Goal: Task Accomplishment & Management: Complete application form

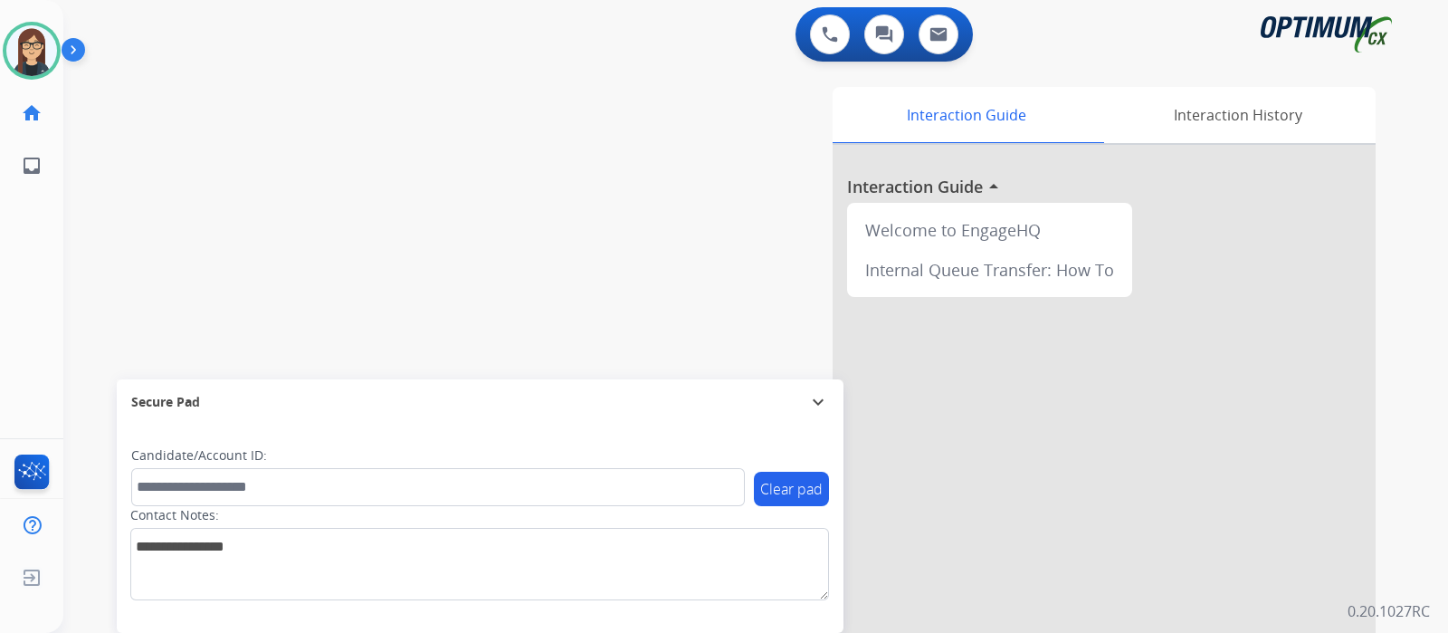
click at [76, 52] on img at bounding box center [77, 53] width 31 height 34
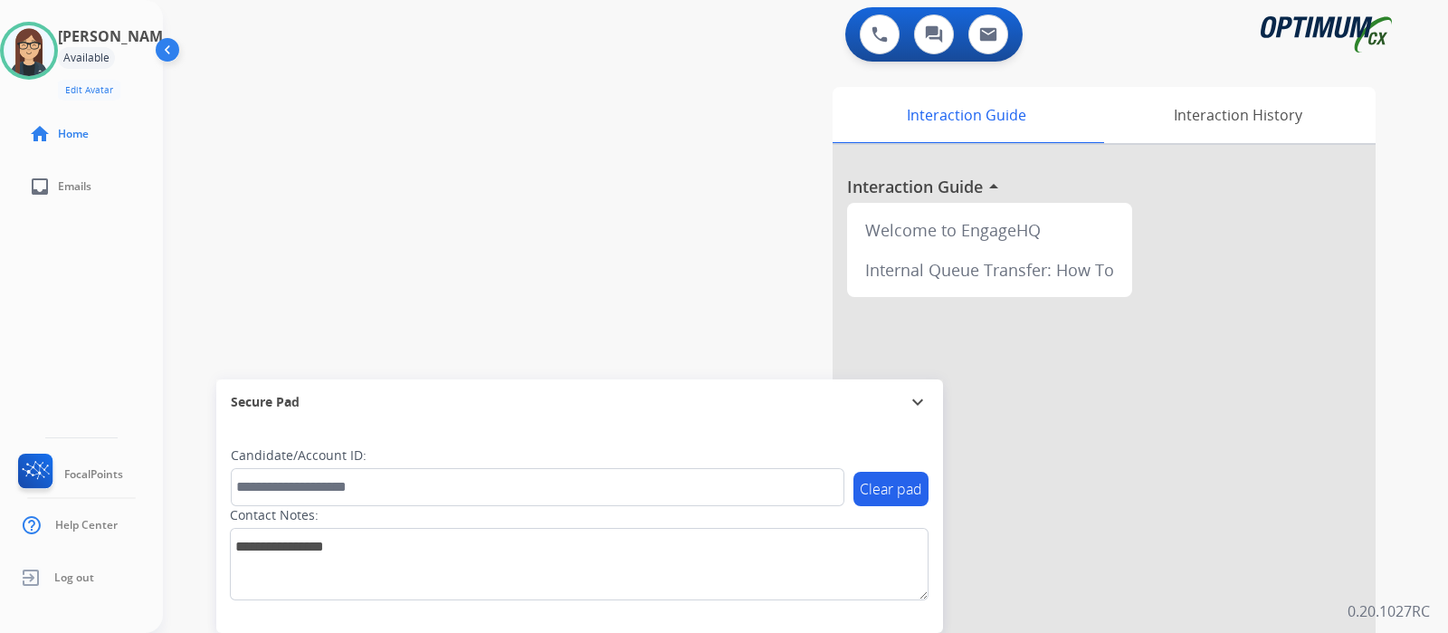
click at [103, 304] on div "[PERSON_NAME] Available Edit Avatar Agent: [PERSON_NAME] Profile: Gen_Bilingual…" at bounding box center [81, 316] width 163 height 633
click at [143, 355] on div "[PERSON_NAME] Available Edit Avatar Agent: [PERSON_NAME] Profile: Gen_Bilingual…" at bounding box center [81, 316] width 163 height 633
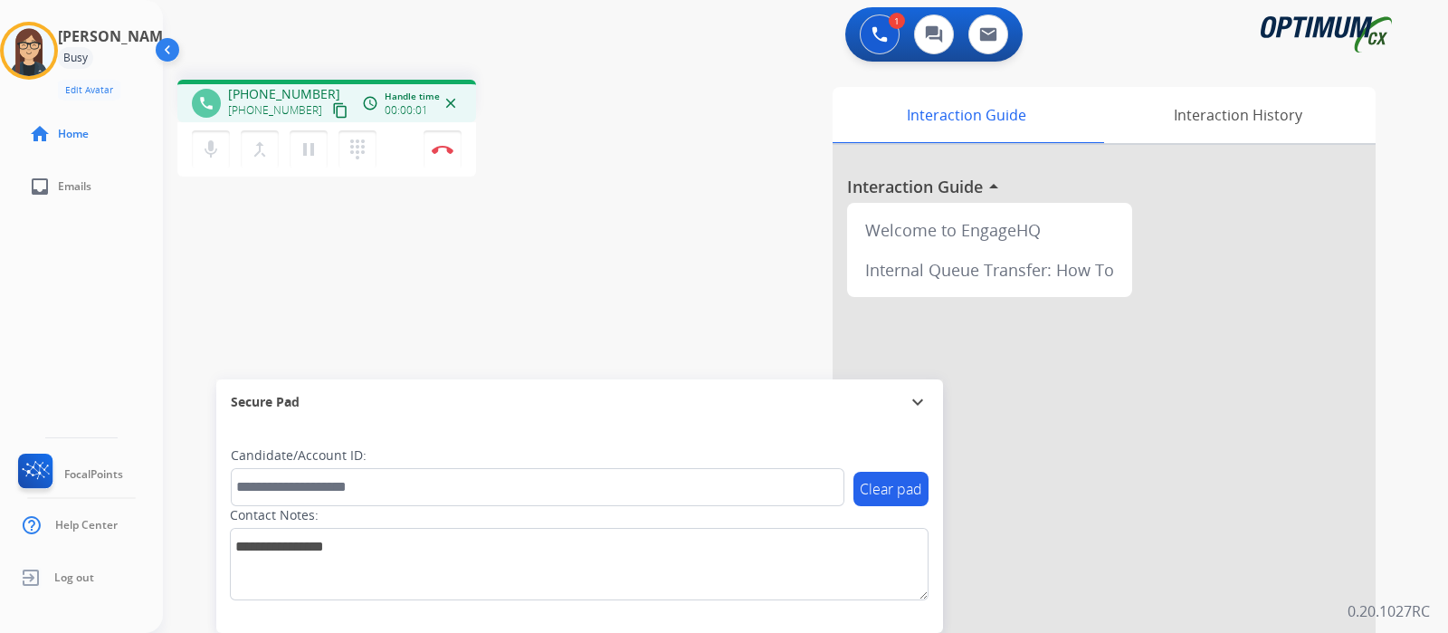
click at [332, 109] on mat-icon "content_copy" at bounding box center [340, 110] width 16 height 16
click at [507, 304] on div "phone [PHONE_NUMBER] [PHONE_NUMBER] content_copy access_time Call metrics Queue…" at bounding box center [784, 442] width 1242 height 755
click at [213, 151] on mat-icon "mic" at bounding box center [211, 149] width 22 height 22
click at [213, 152] on mat-icon "mic_off" at bounding box center [211, 149] width 22 height 22
click at [456, 269] on div "phone [PHONE_NUMBER] [PHONE_NUMBER] content_copy access_time Call metrics Queue…" at bounding box center [784, 442] width 1242 height 755
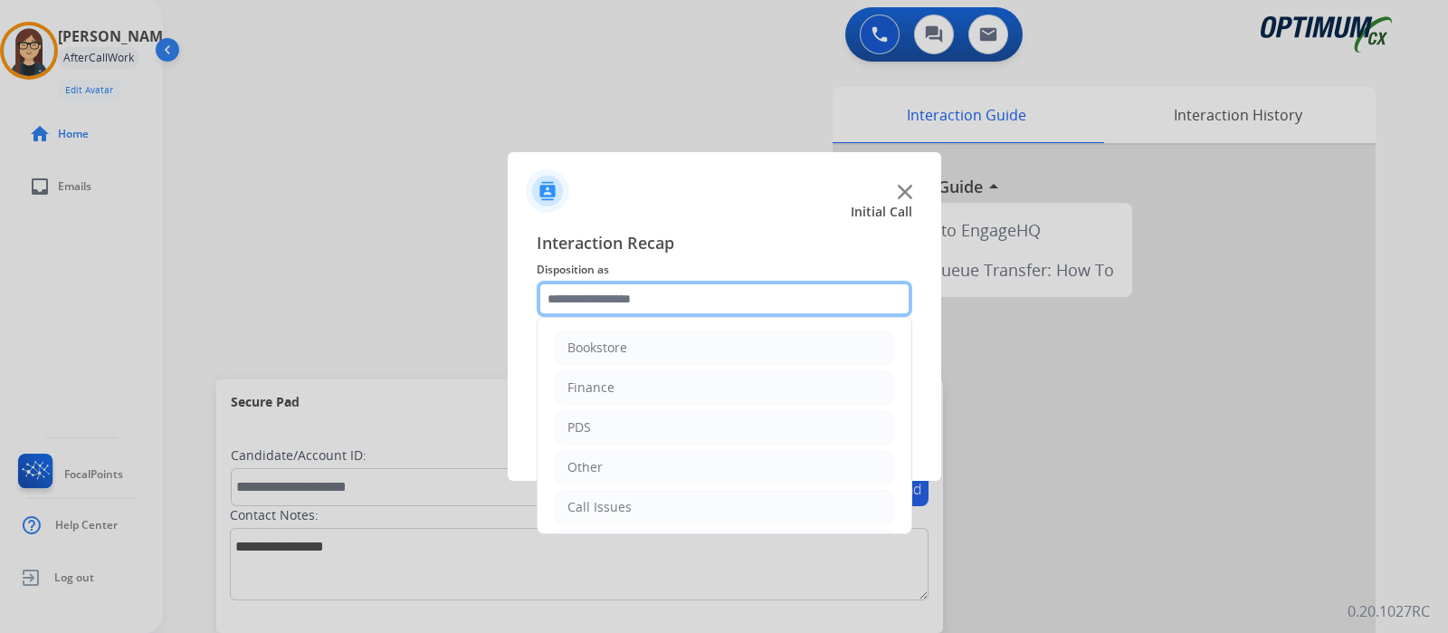
click at [585, 302] on input "text" at bounding box center [725, 299] width 376 height 36
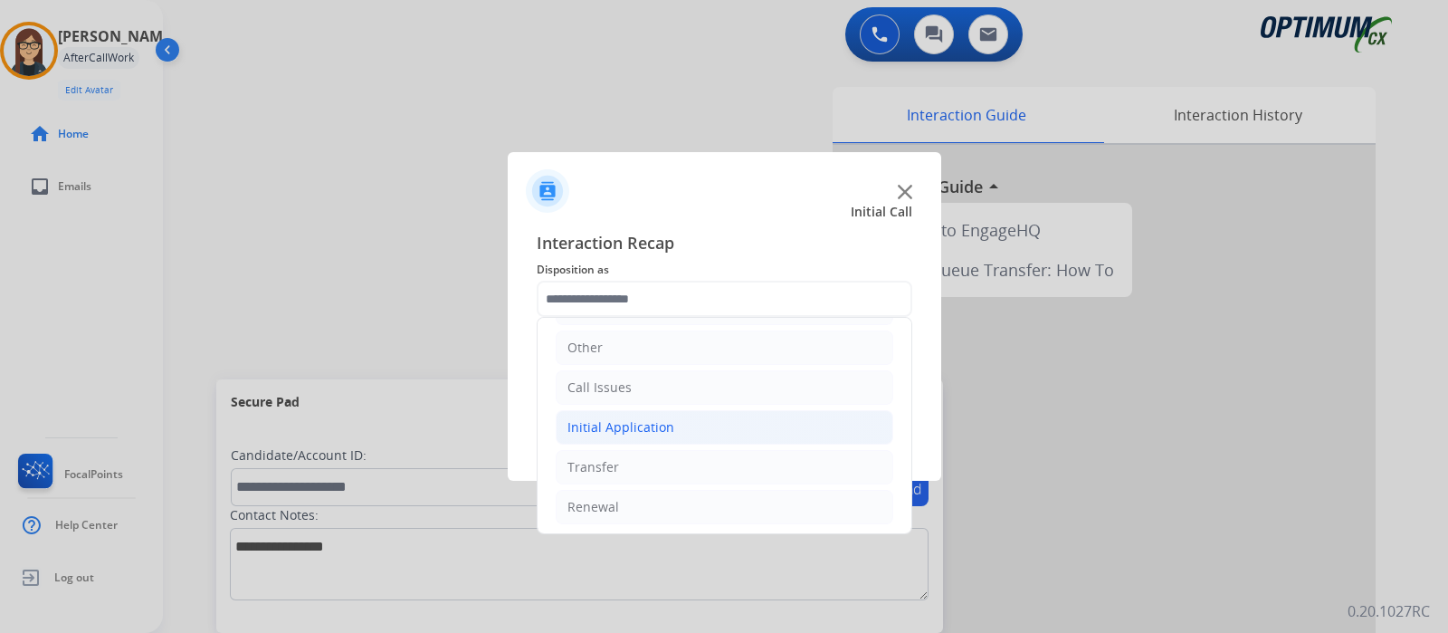
click at [644, 427] on div "Initial Application" at bounding box center [621, 427] width 107 height 18
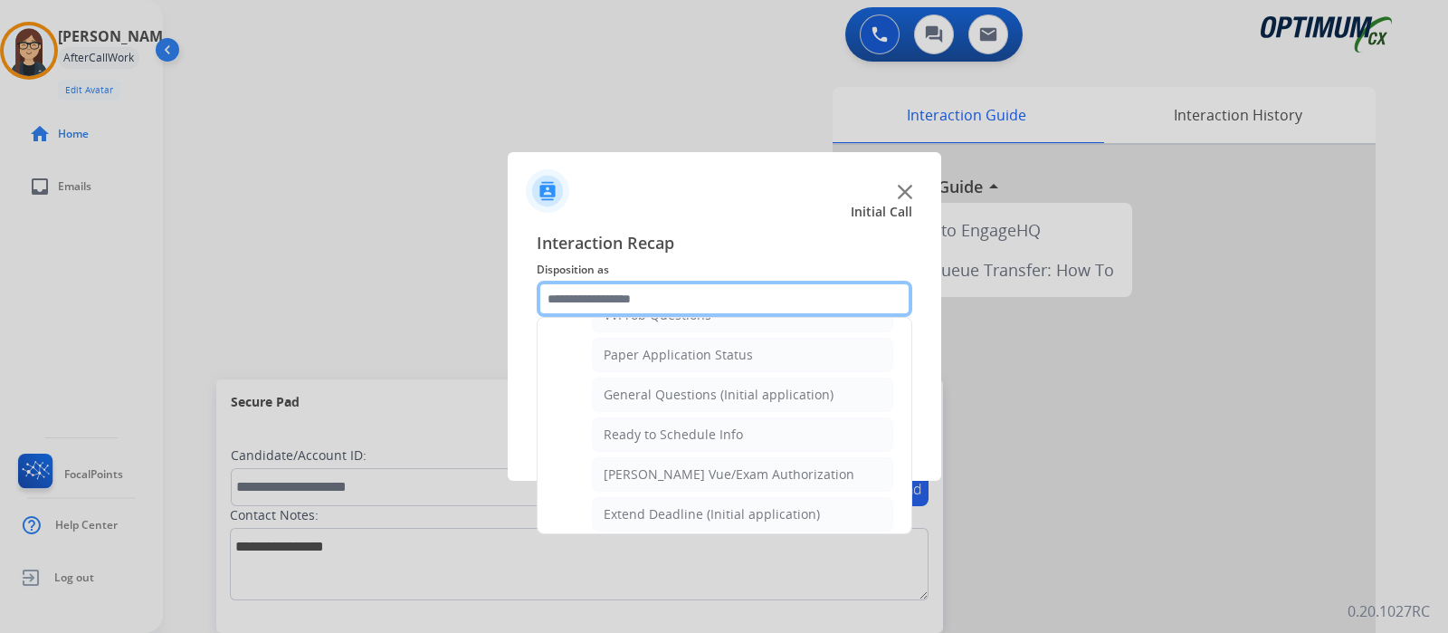
scroll to position [973, 0]
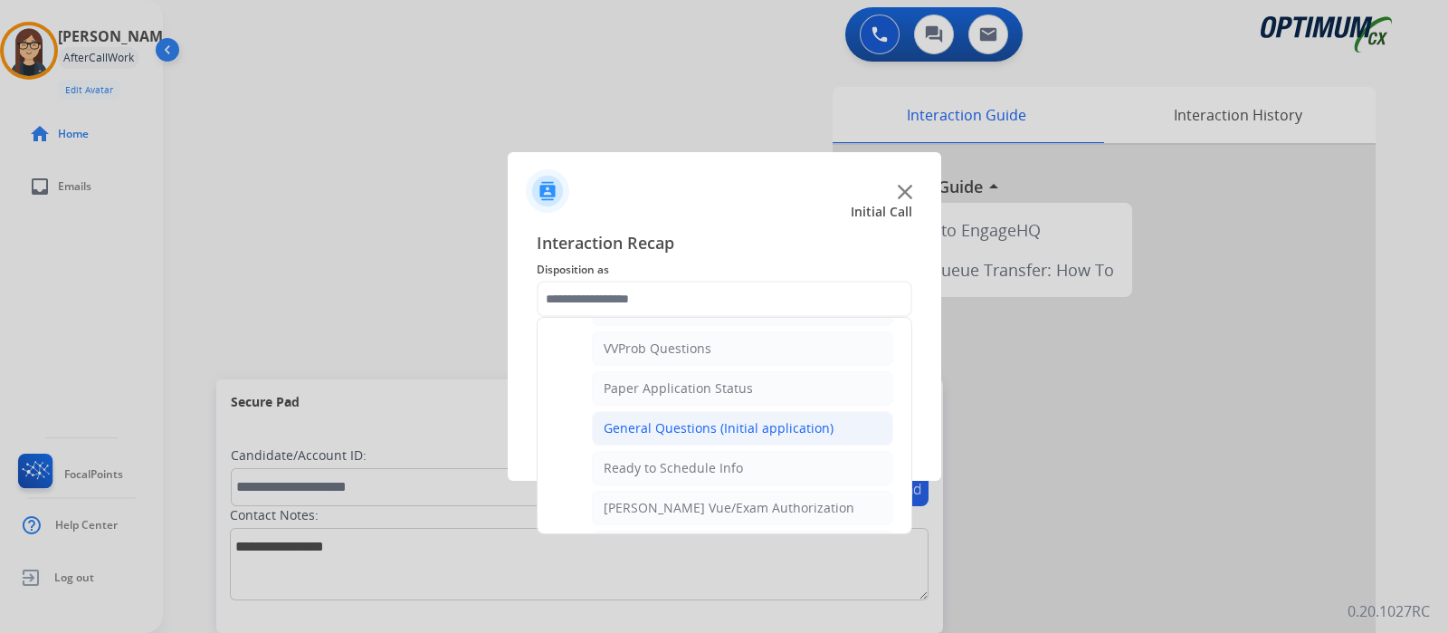
click at [694, 421] on div "General Questions (Initial application)" at bounding box center [719, 428] width 230 height 18
type input "**********"
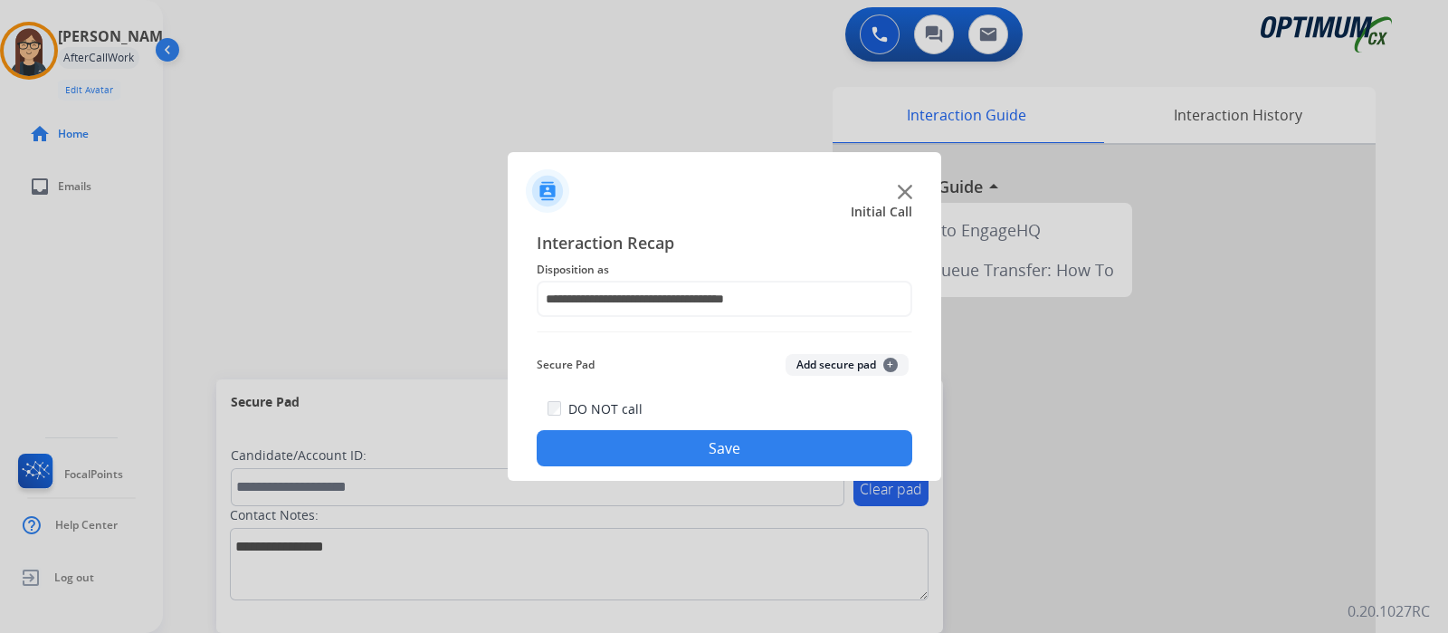
click at [683, 439] on button "Save" at bounding box center [725, 448] width 376 height 36
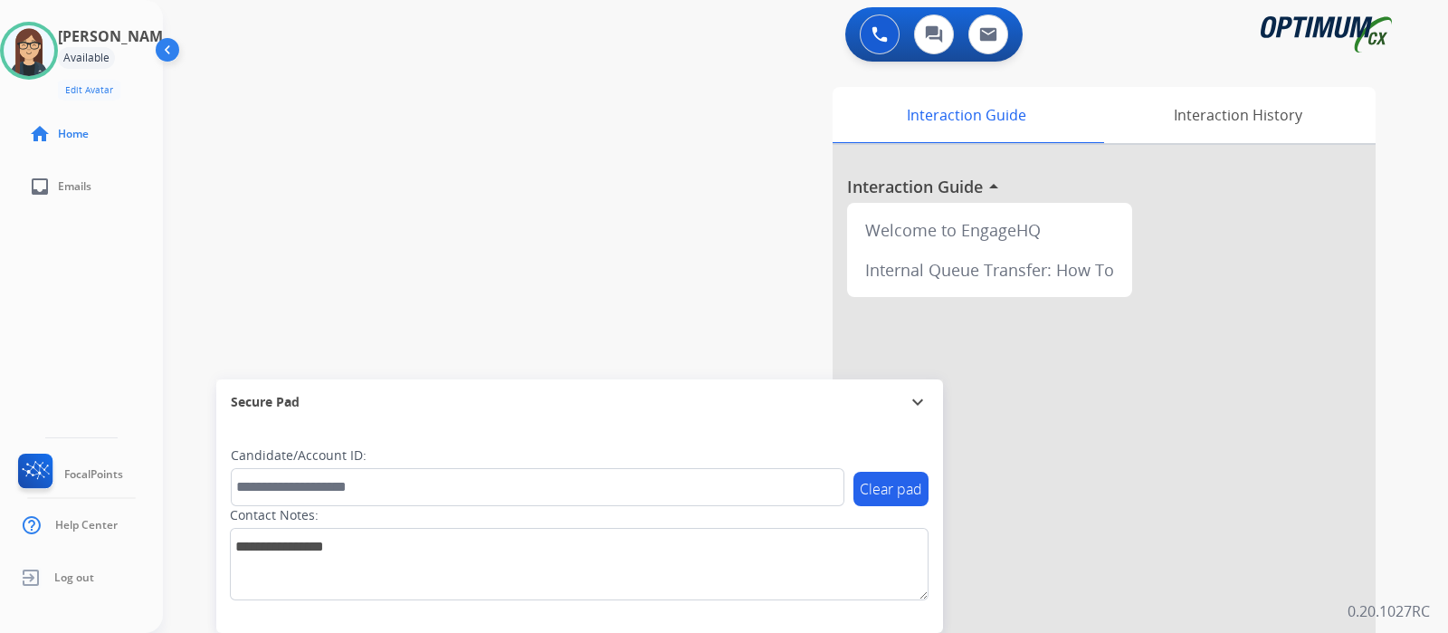
click at [482, 207] on div "swap_horiz Break voice bridge close_fullscreen Connect 3-Way Call merge_type Se…" at bounding box center [784, 442] width 1242 height 755
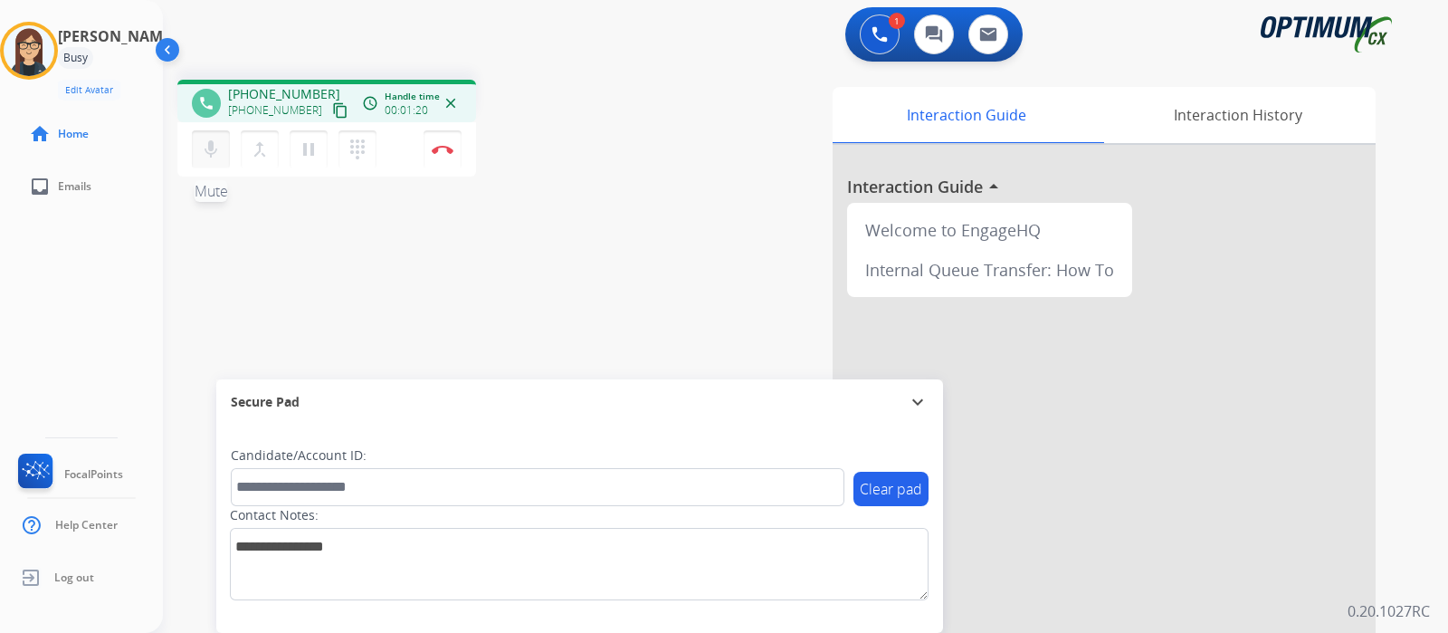
click at [221, 154] on button "mic Mute" at bounding box center [211, 149] width 38 height 38
click at [332, 106] on mat-icon "content_copy" at bounding box center [340, 110] width 16 height 16
click at [206, 148] on mat-icon "mic_off" at bounding box center [211, 149] width 22 height 22
click at [206, 151] on mat-icon "mic" at bounding box center [211, 149] width 22 height 22
click at [220, 142] on mat-icon "mic_off" at bounding box center [211, 149] width 22 height 22
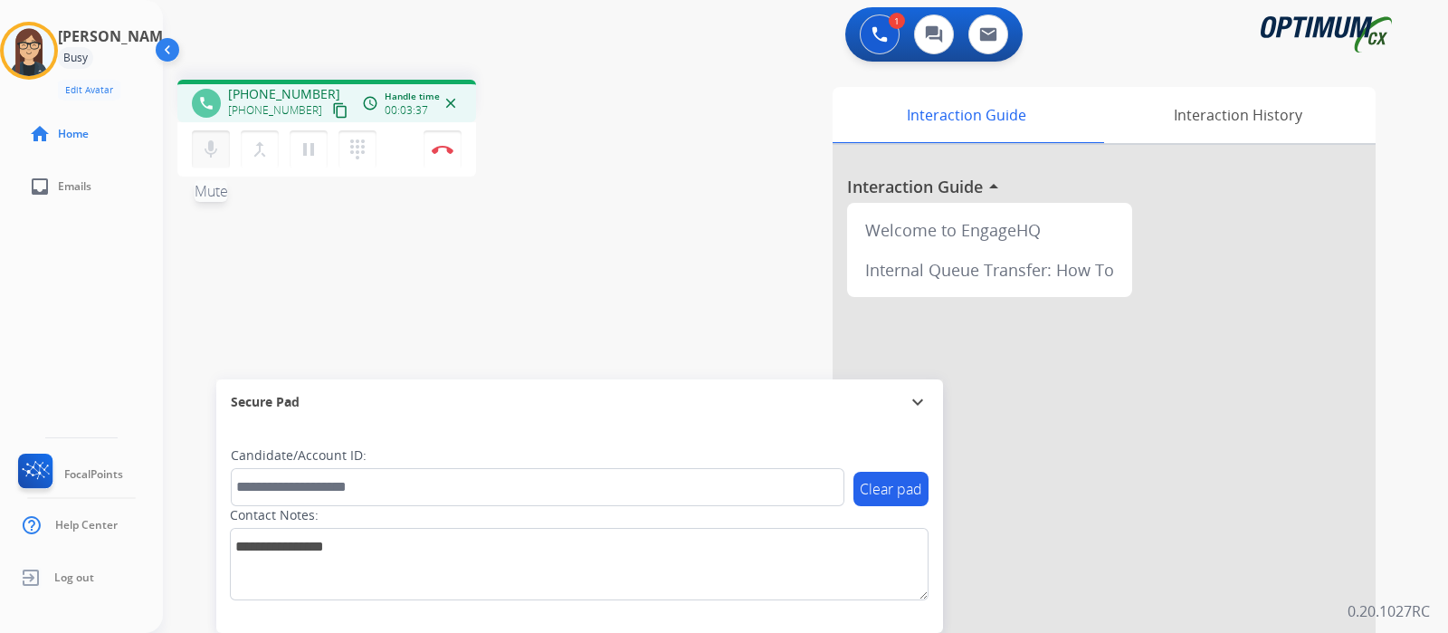
click at [215, 150] on mat-icon "mic" at bounding box center [211, 149] width 22 height 22
click at [592, 279] on div "phone [PHONE_NUMBER] [PHONE_NUMBER] content_copy access_time Call metrics Queue…" at bounding box center [784, 442] width 1242 height 755
click at [194, 157] on button "mic_off Mute" at bounding box center [211, 149] width 38 height 38
click at [568, 199] on div "phone [PHONE_NUMBER] [PHONE_NUMBER] content_copy access_time Call metrics Queue…" at bounding box center [784, 442] width 1242 height 755
click at [223, 151] on button "mic Mute" at bounding box center [211, 149] width 38 height 38
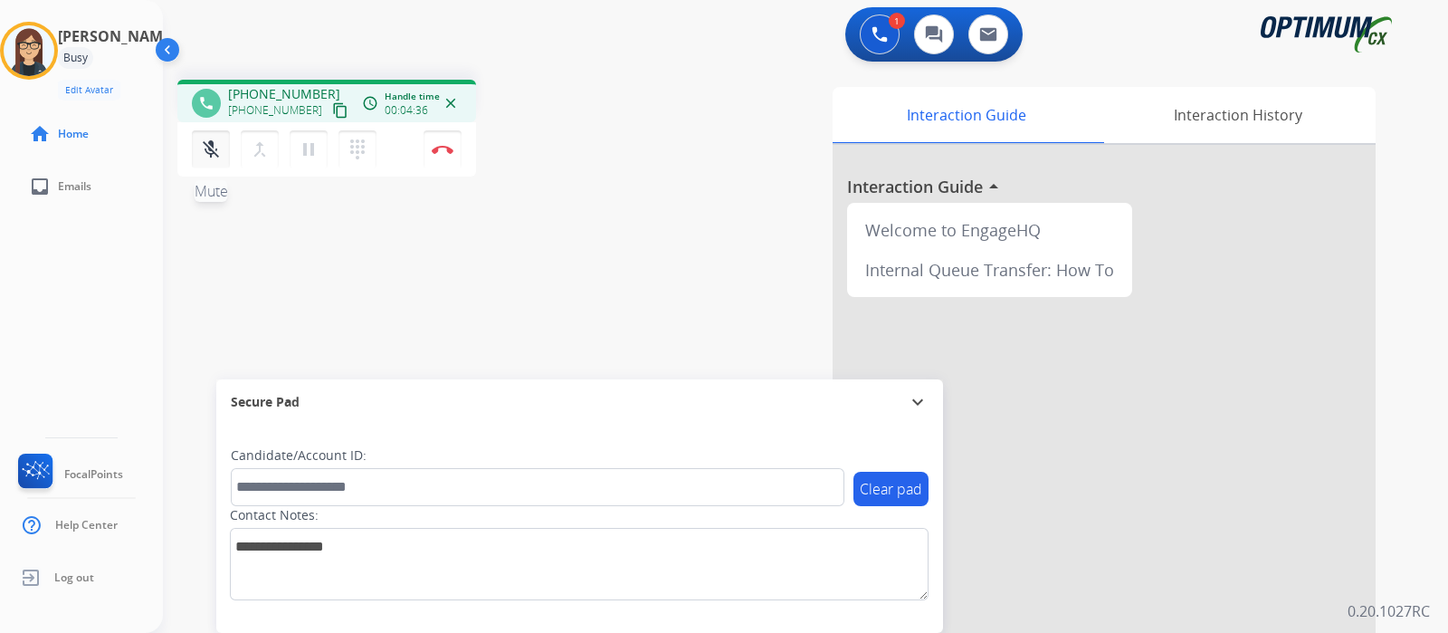
click at [215, 144] on mat-icon "mic_off" at bounding box center [211, 149] width 22 height 22
click at [215, 144] on mat-icon "mic" at bounding box center [211, 149] width 22 height 22
click at [215, 144] on mat-icon "mic_off" at bounding box center [211, 149] width 22 height 22
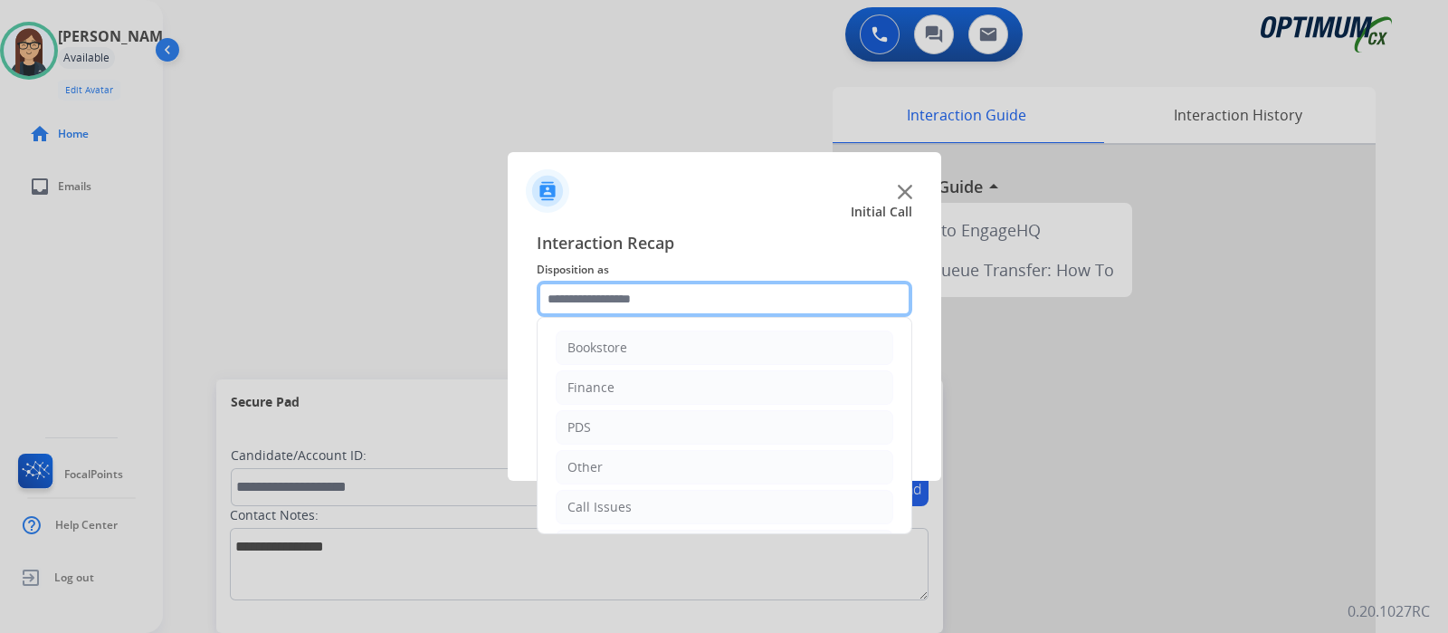
click at [748, 300] on input "text" at bounding box center [725, 299] width 376 height 36
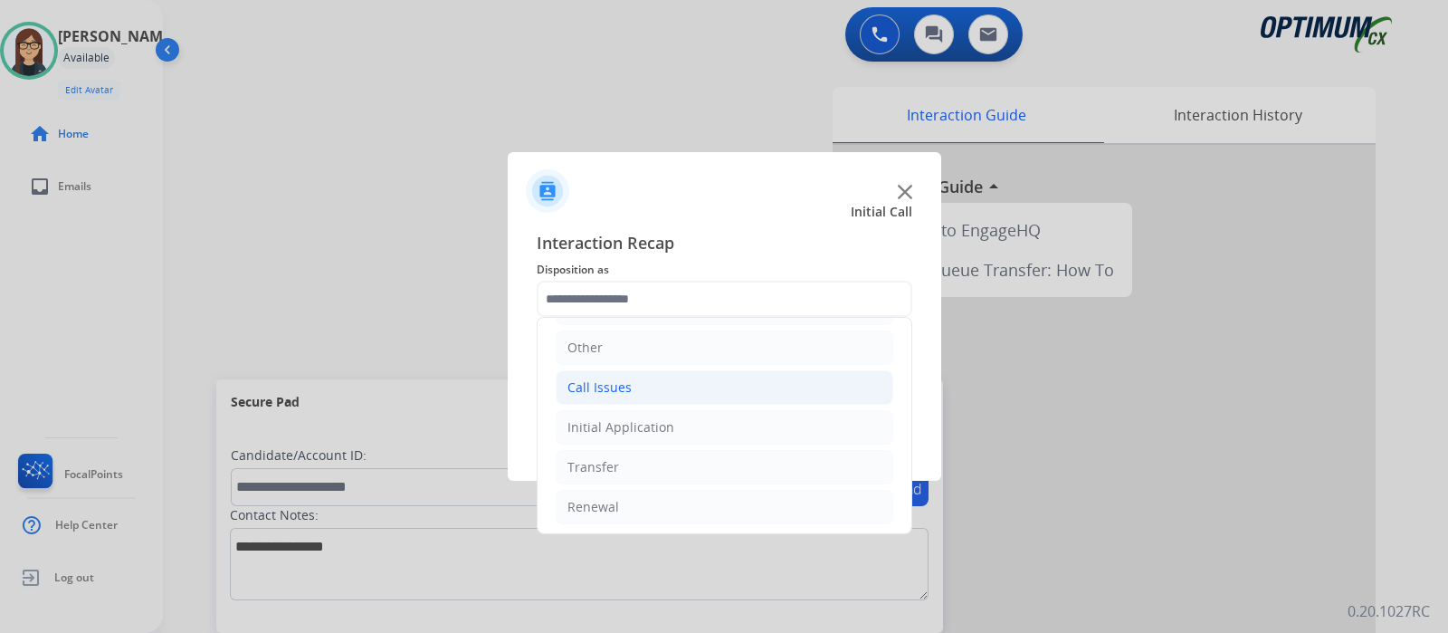
click at [797, 390] on li "Call Issues" at bounding box center [725, 387] width 338 height 34
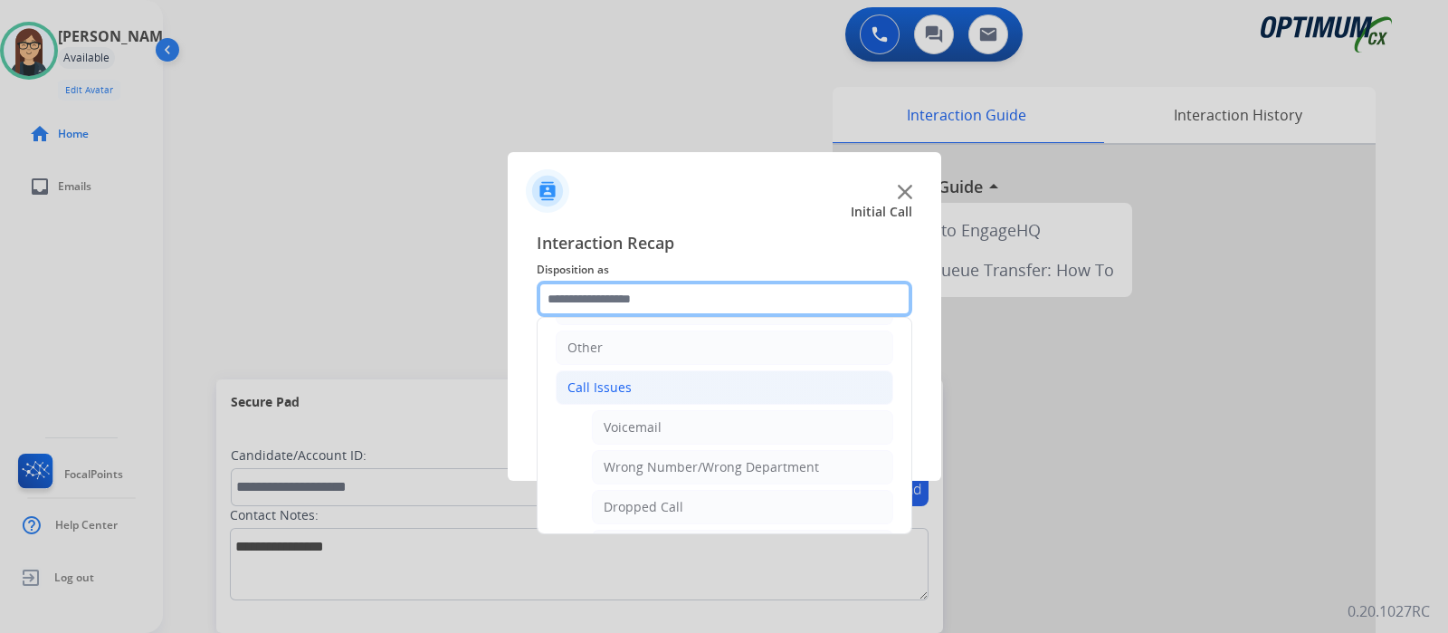
scroll to position [250, 0]
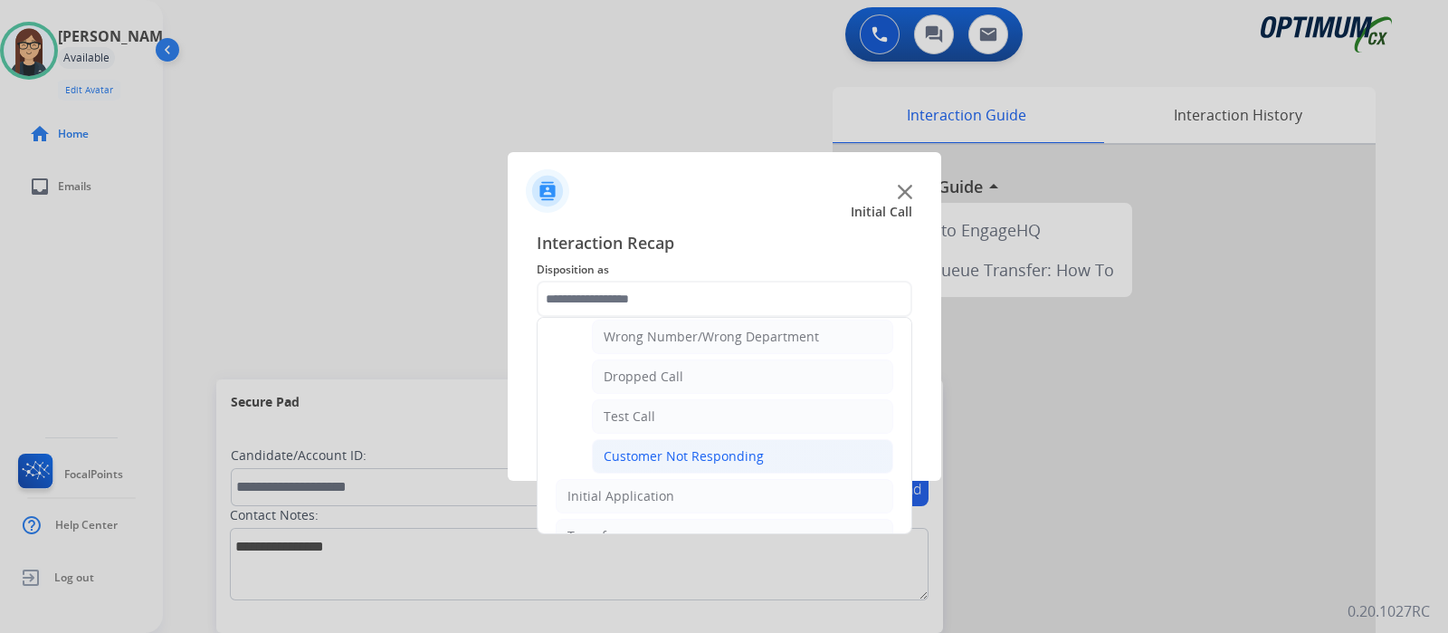
click at [780, 444] on li "Customer Not Responding" at bounding box center [742, 456] width 301 height 34
type input "**********"
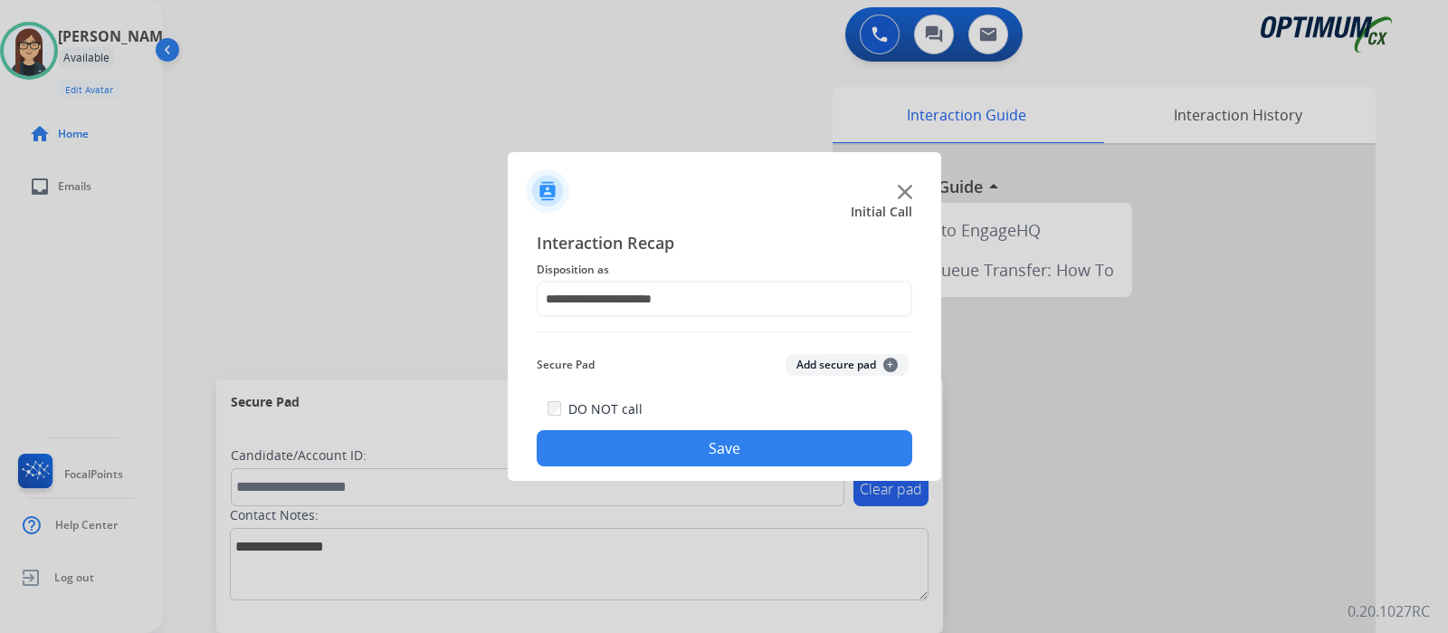
click at [780, 444] on button "Save" at bounding box center [725, 448] width 376 height 36
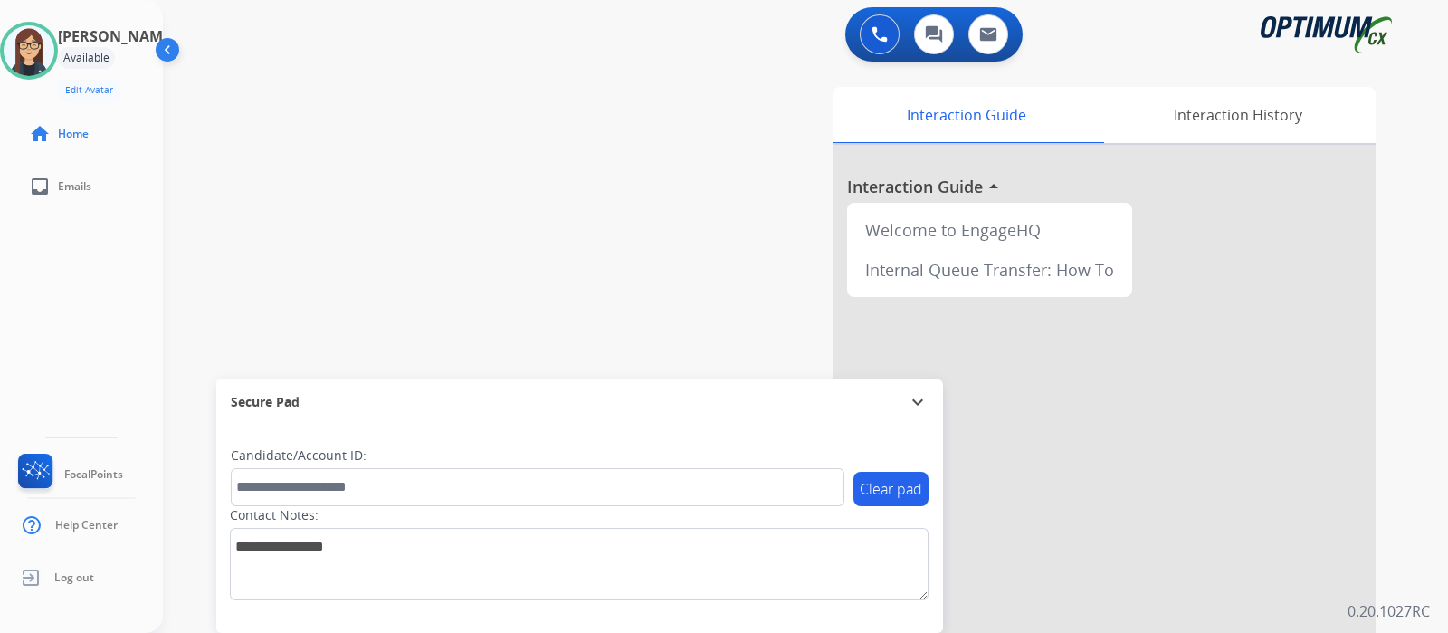
click at [498, 138] on div "swap_horiz Break voice bridge close_fullscreen Connect 3-Way Call merge_type Se…" at bounding box center [784, 442] width 1242 height 755
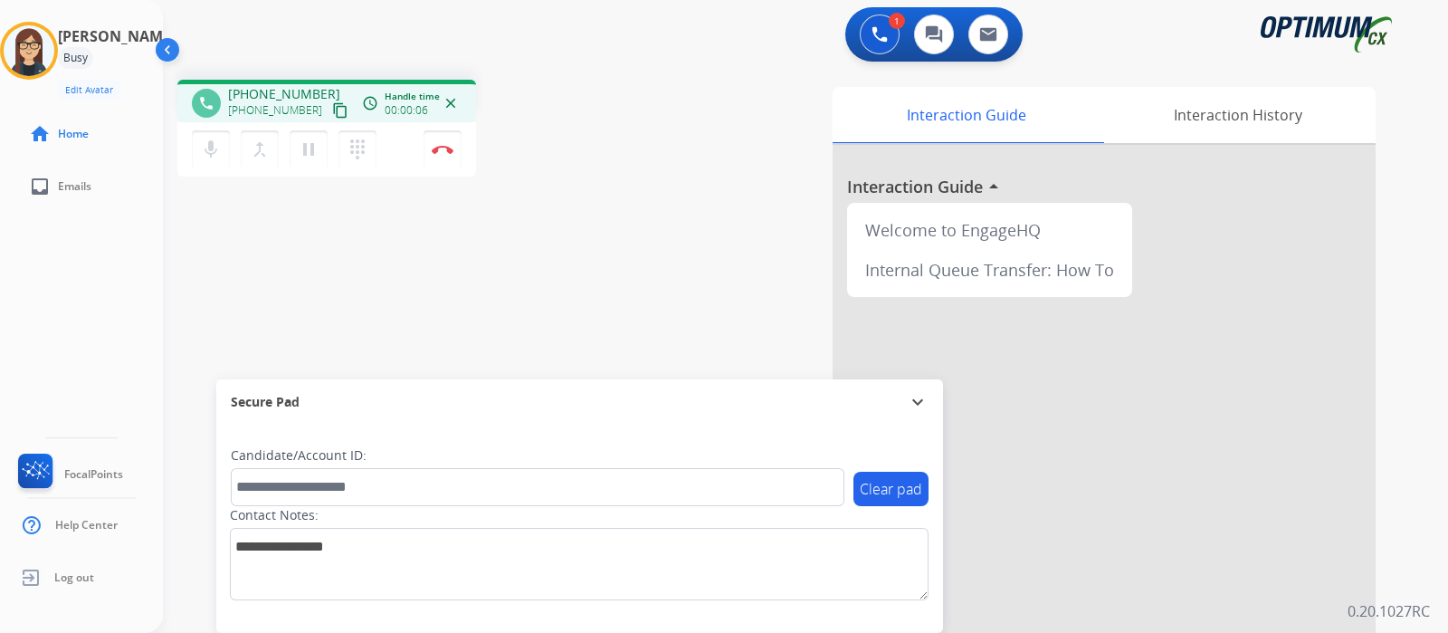
click at [332, 111] on mat-icon "content_copy" at bounding box center [340, 110] width 16 height 16
click at [212, 137] on button "mic Mute" at bounding box center [211, 149] width 38 height 38
click at [226, 141] on button "mic_off Mute" at bounding box center [211, 149] width 38 height 38
click at [332, 110] on mat-icon "content_copy" at bounding box center [340, 110] width 16 height 16
click at [211, 154] on mat-icon "mic" at bounding box center [211, 149] width 22 height 22
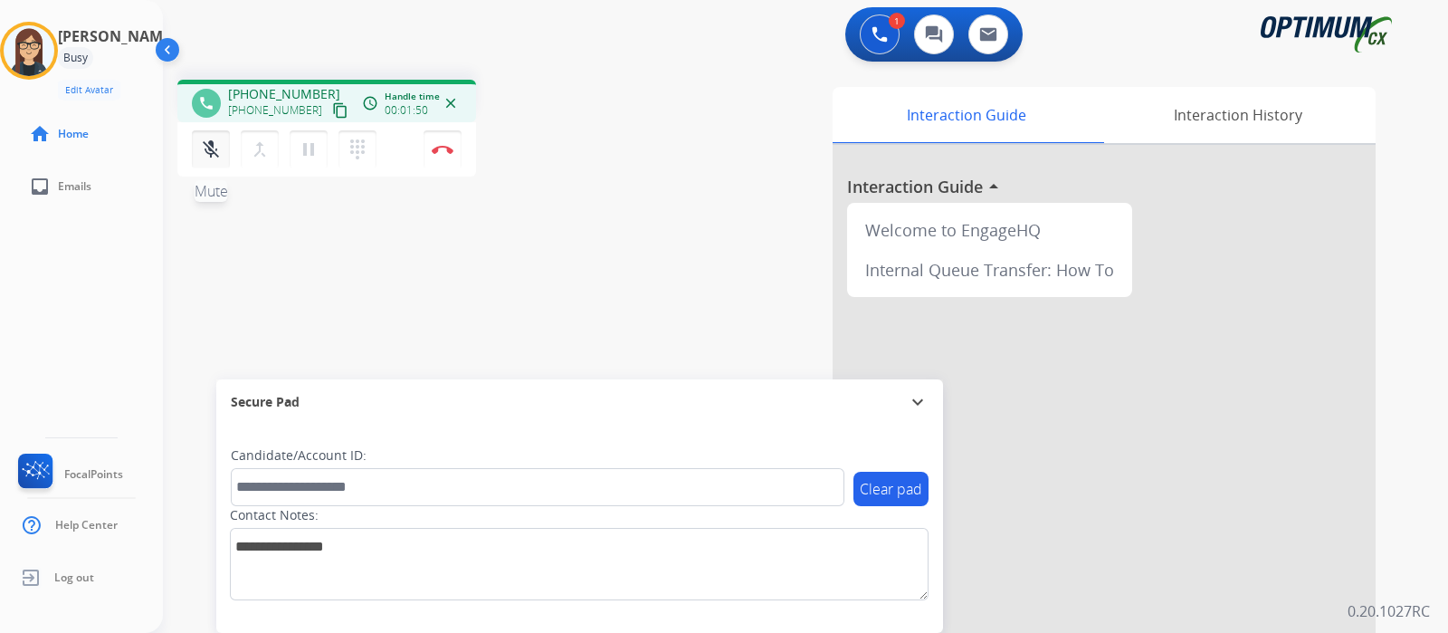
click at [224, 157] on button "mic_off Mute" at bounding box center [211, 149] width 38 height 38
click at [202, 164] on button "mic Mute" at bounding box center [211, 149] width 38 height 38
click at [202, 164] on button "mic_off Mute" at bounding box center [211, 149] width 38 height 38
click at [450, 154] on button "Disconnect" at bounding box center [443, 149] width 38 height 38
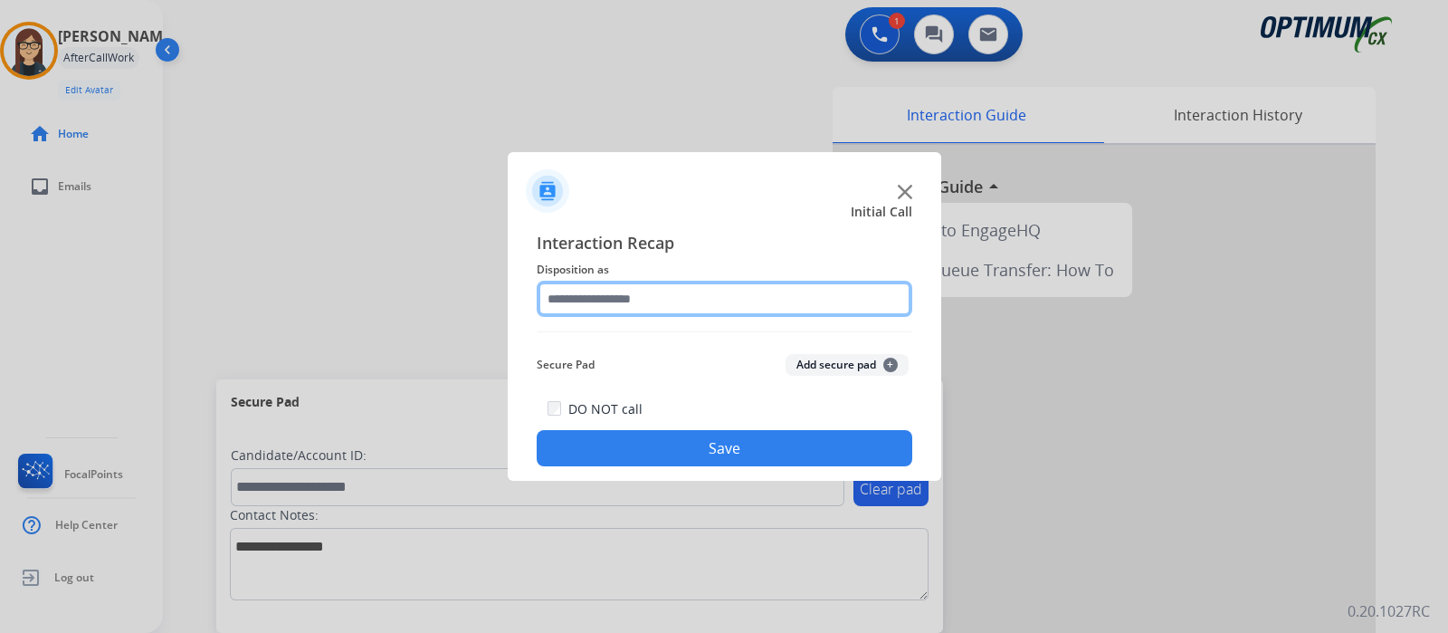
click at [607, 302] on input "text" at bounding box center [725, 299] width 376 height 36
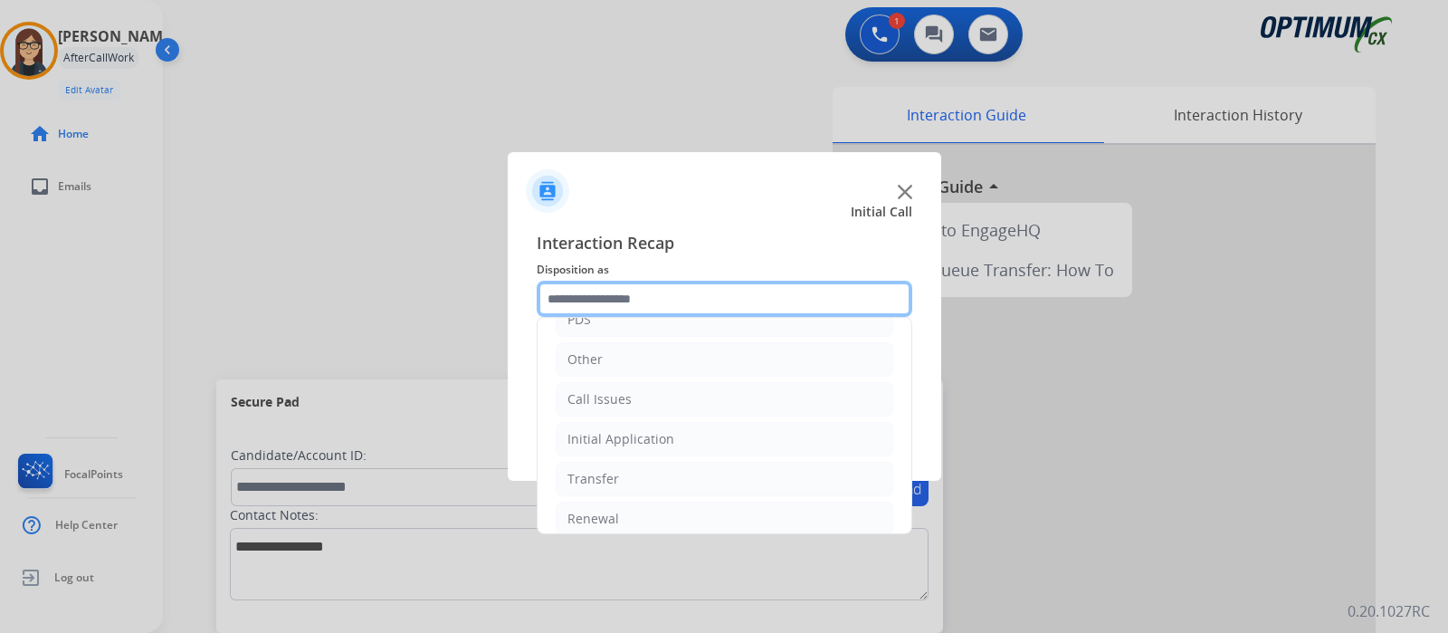
scroll to position [110, 0]
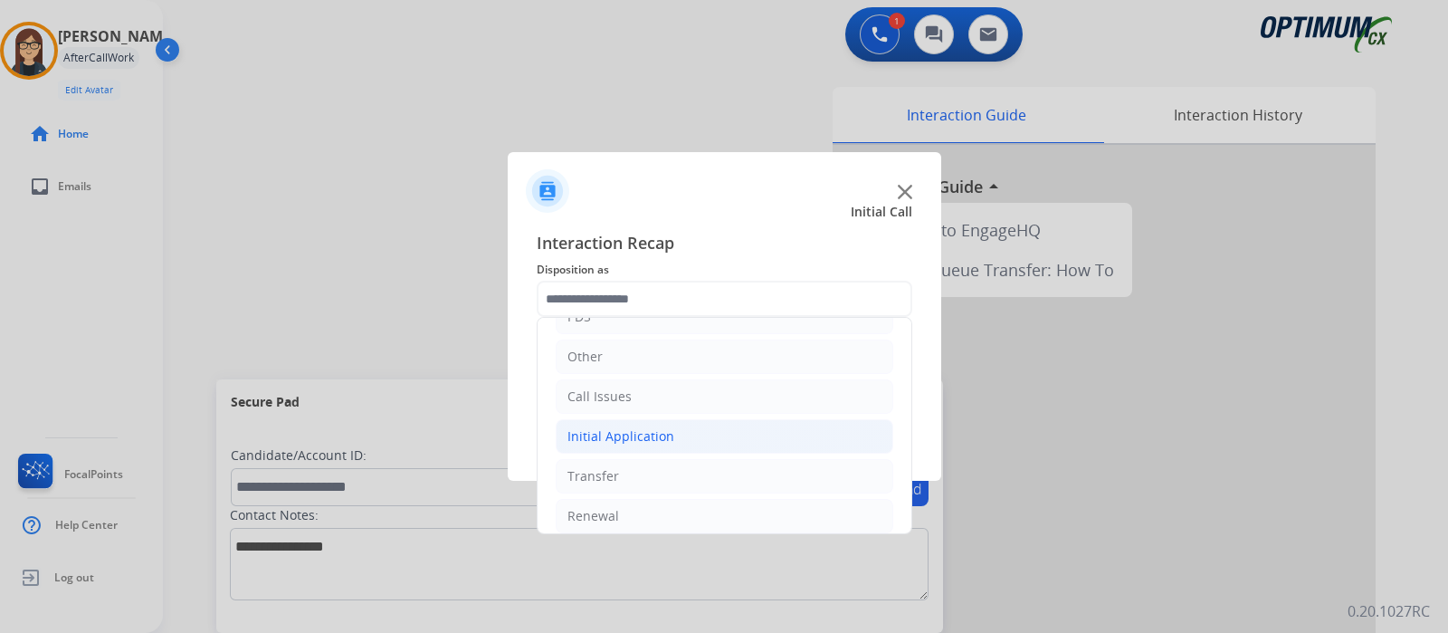
click at [700, 419] on li "Initial Application" at bounding box center [725, 436] width 338 height 34
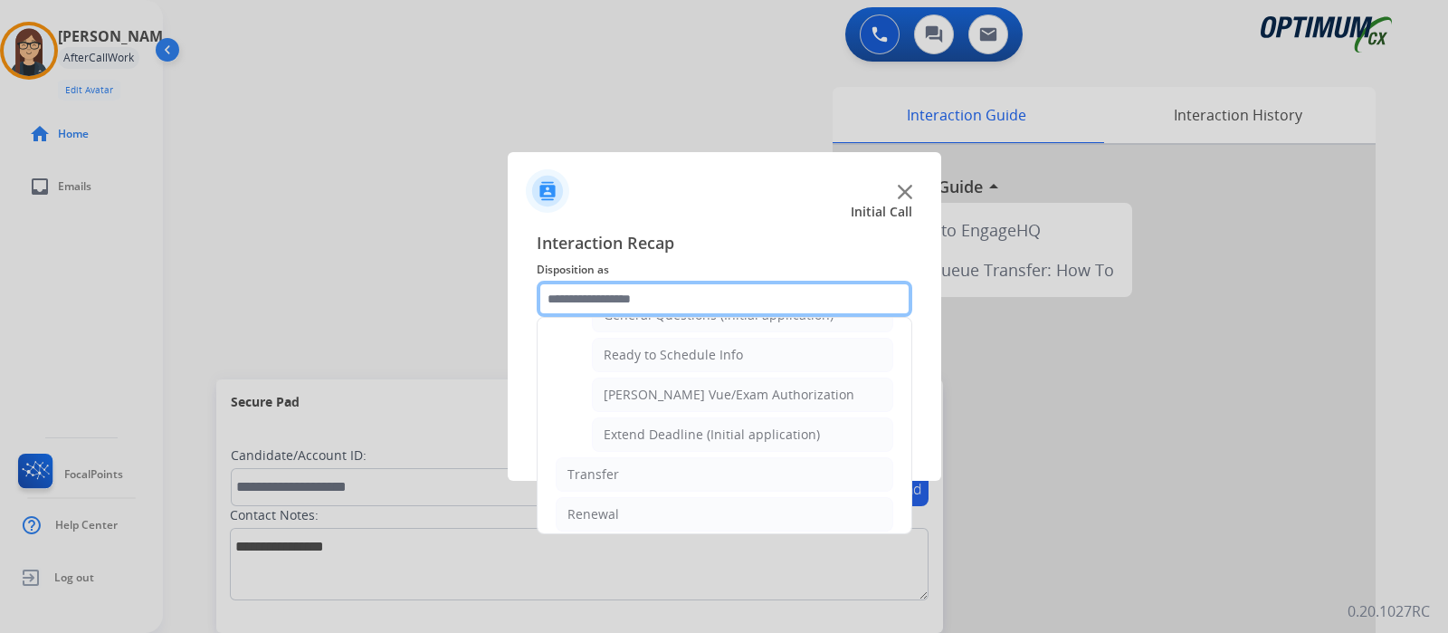
scroll to position [981, 0]
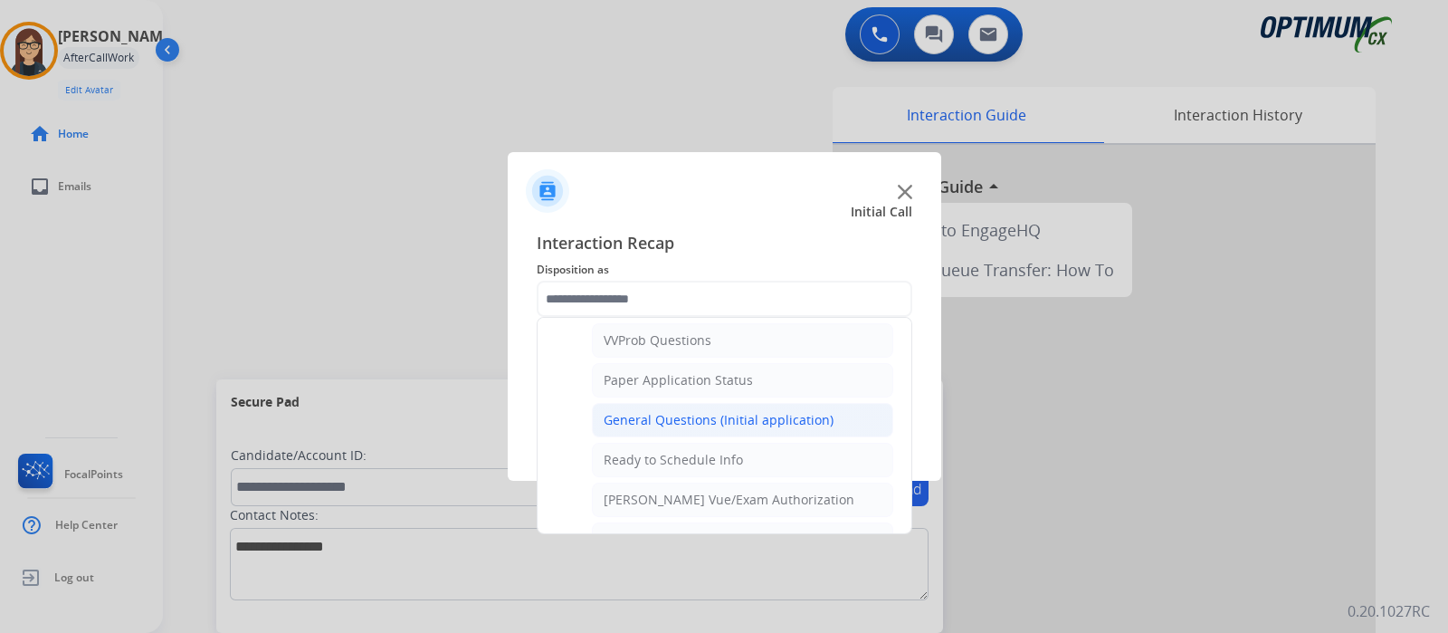
click at [784, 411] on div "General Questions (Initial application)" at bounding box center [719, 420] width 230 height 18
type input "**********"
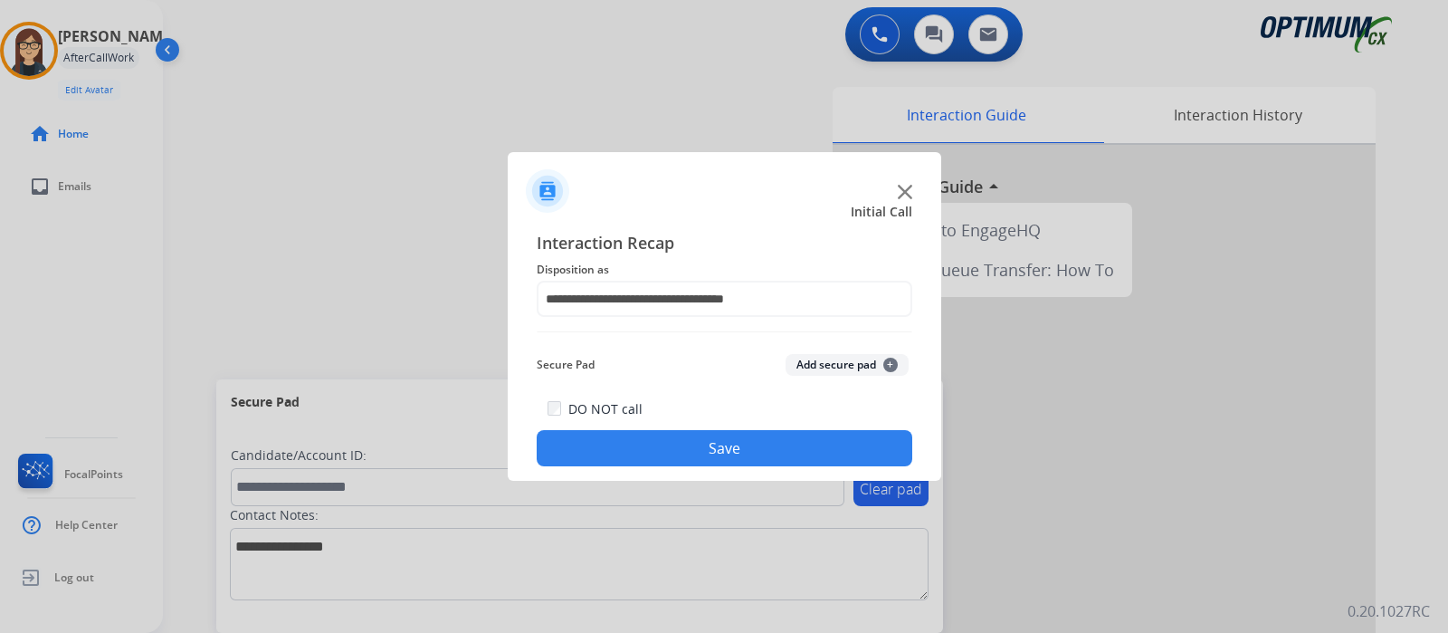
click at [714, 449] on button "Save" at bounding box center [725, 448] width 376 height 36
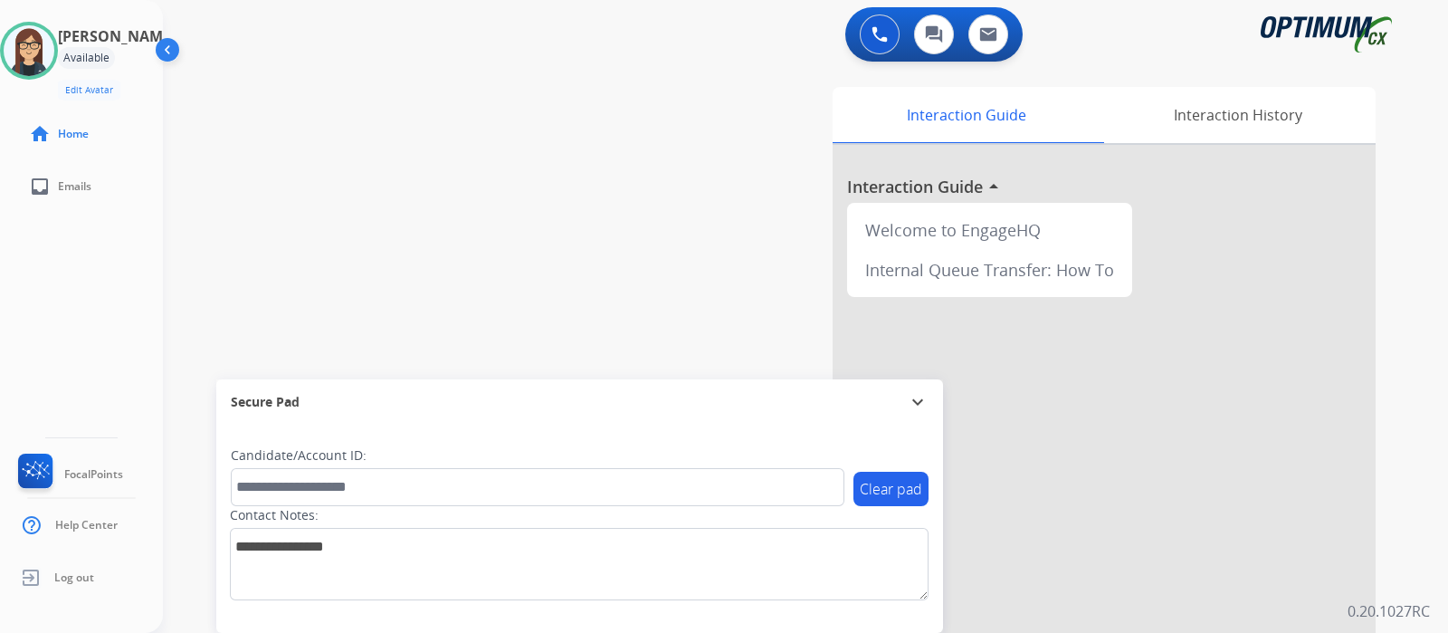
click at [557, 623] on div "Clear pad Candidate/Account ID: Contact Notes:" at bounding box center [579, 529] width 727 height 208
click at [534, 145] on div "swap_horiz Break voice bridge close_fullscreen Connect 3-Way Call merge_type Se…" at bounding box center [784, 442] width 1242 height 755
click at [39, 33] on img at bounding box center [29, 50] width 51 height 51
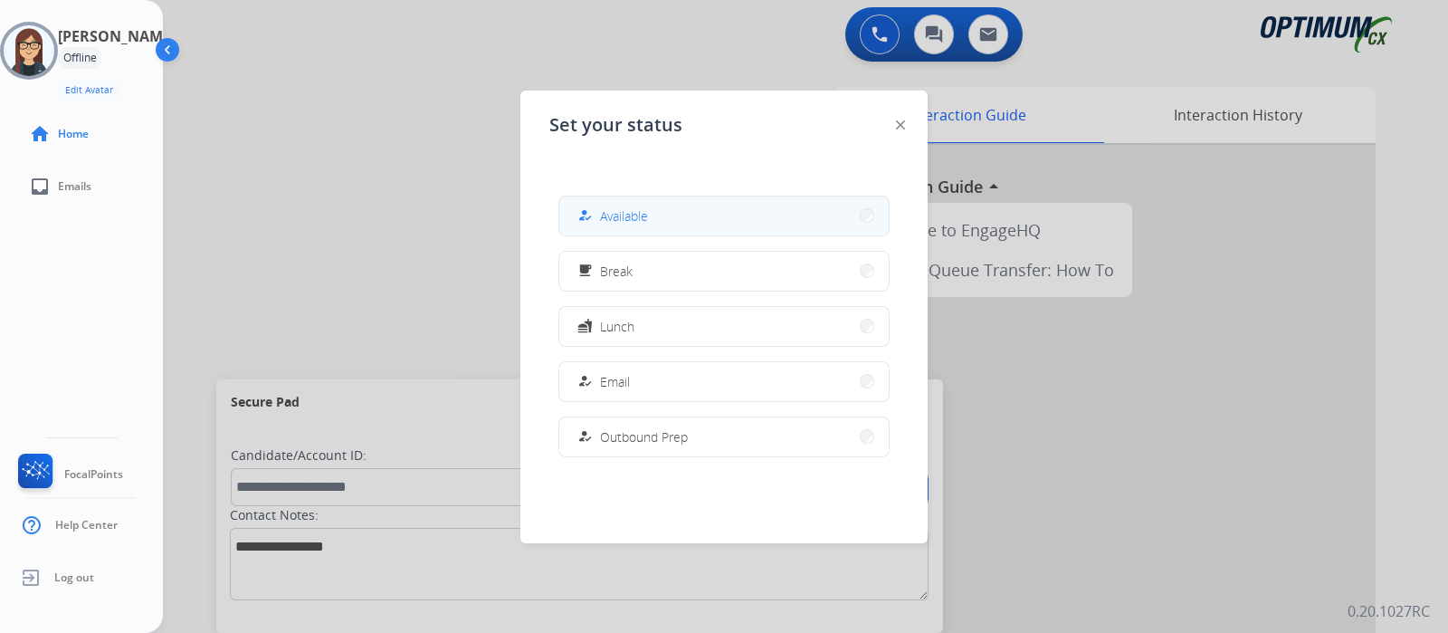
click at [643, 219] on span "Available" at bounding box center [624, 215] width 48 height 19
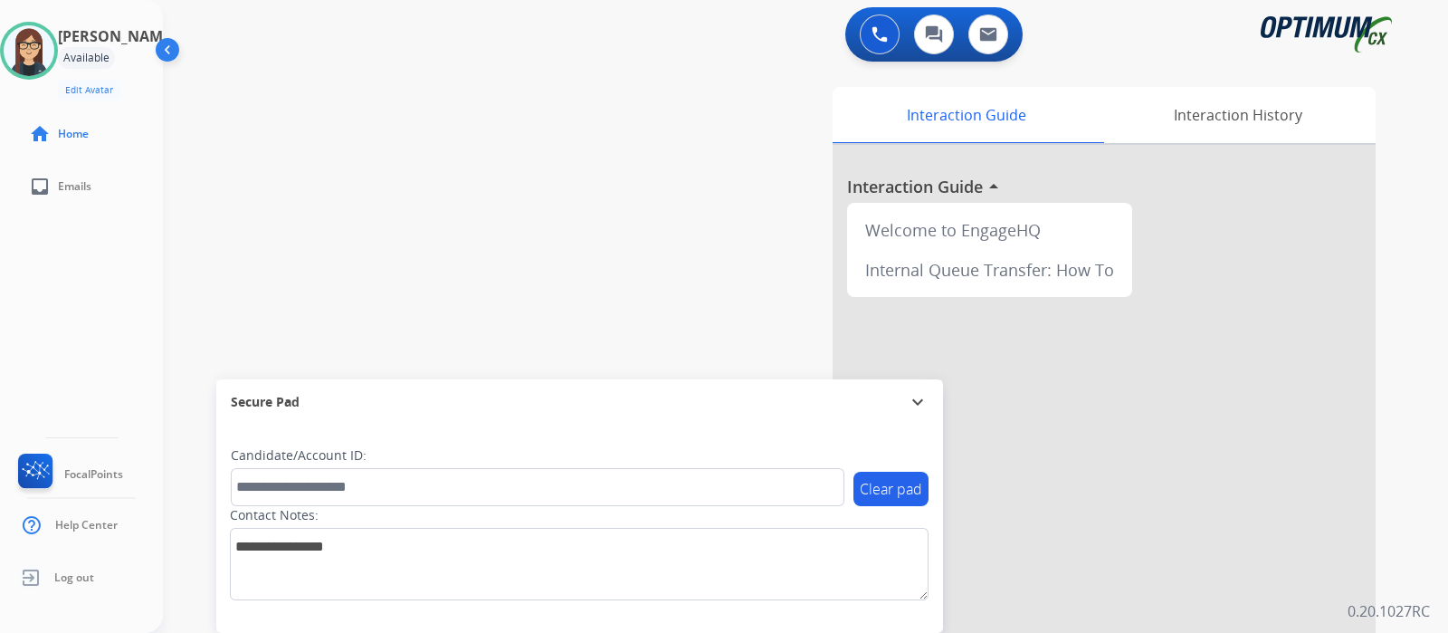
click at [651, 107] on div "Interaction Guide Interaction History Interaction Guide arrow_drop_up Welcome t…" at bounding box center [1013, 453] width 726 height 733
click at [492, 258] on div "swap_horiz Break voice bridge close_fullscreen Connect 3-Way Call merge_type Se…" at bounding box center [784, 442] width 1242 height 755
click at [516, 220] on div "swap_horiz Break voice bridge close_fullscreen Connect 3-Way Call merge_type Se…" at bounding box center [784, 442] width 1242 height 755
click at [468, 190] on div "swap_horiz Break voice bridge close_fullscreen Connect 3-Way Call merge_type Se…" at bounding box center [784, 442] width 1242 height 755
click at [47, 41] on img at bounding box center [29, 50] width 51 height 51
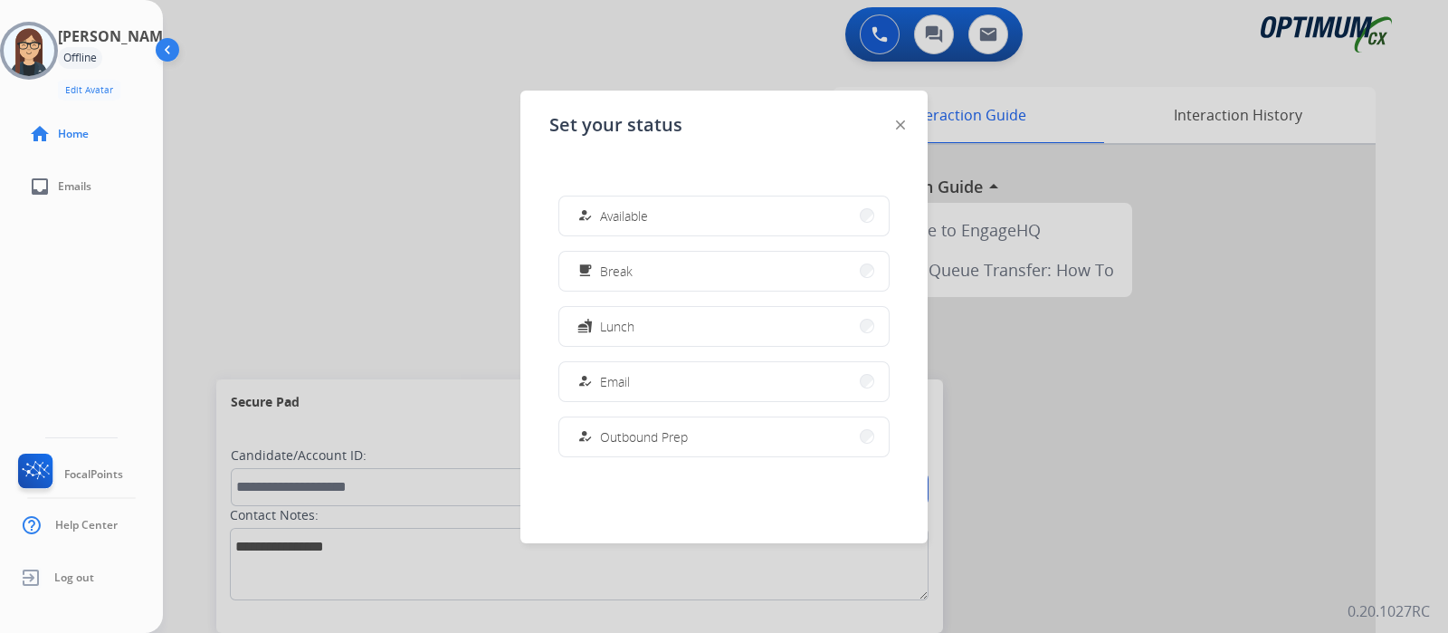
click at [339, 123] on div at bounding box center [724, 316] width 1448 height 633
